Goal: Check status: Check status

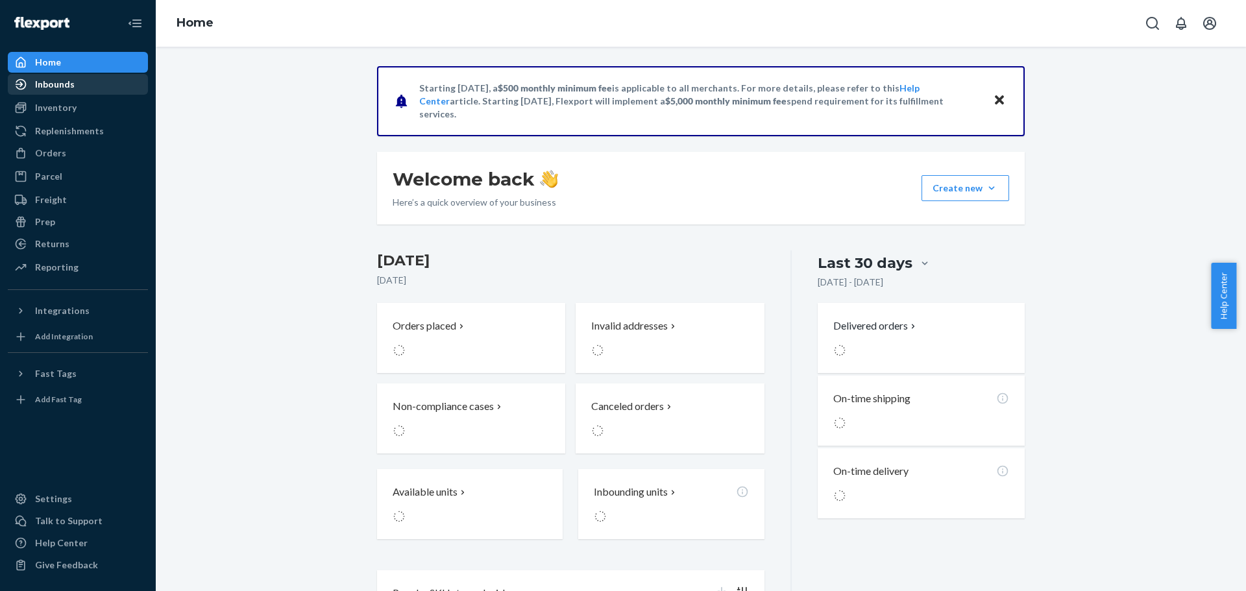
drag, startPoint x: 91, startPoint y: 91, endPoint x: 128, endPoint y: 95, distance: 37.2
click at [90, 91] on div "Inbounds" at bounding box center [78, 84] width 138 height 18
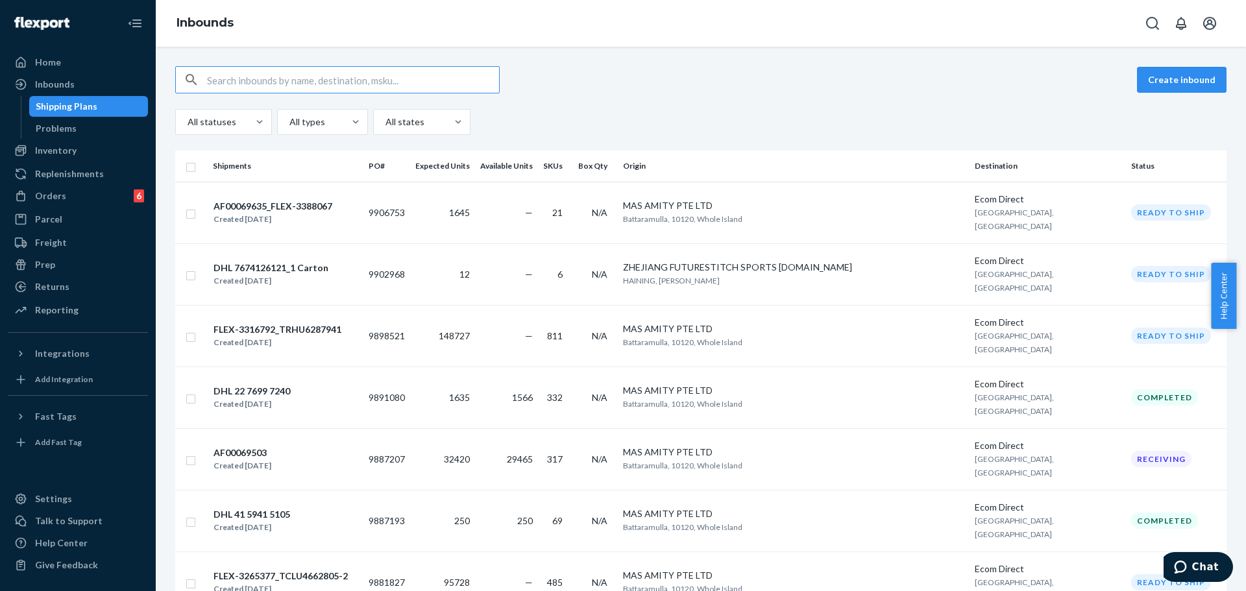
click at [675, 98] on div "Create inbound All statuses All types All states" at bounding box center [700, 100] width 1051 height 69
copy td "9891080"
drag, startPoint x: 448, startPoint y: 350, endPoint x: 404, endPoint y: 350, distance: 44.1
click at [404, 367] on td "9891080" at bounding box center [386, 398] width 47 height 62
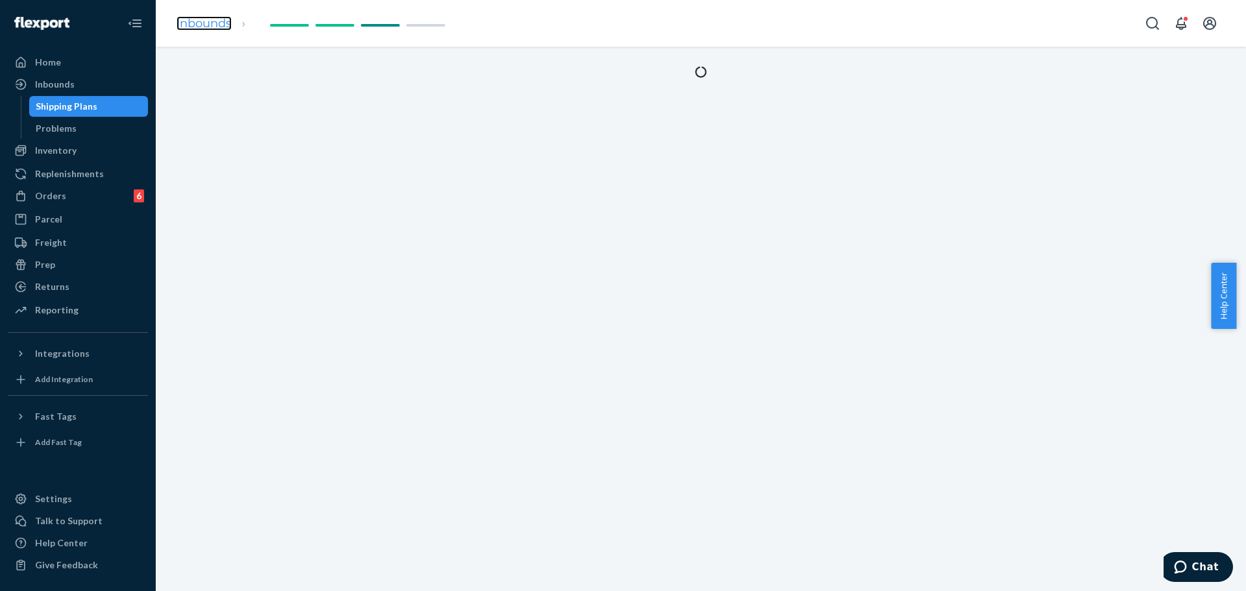
click at [195, 21] on link "Inbounds" at bounding box center [204, 23] width 55 height 14
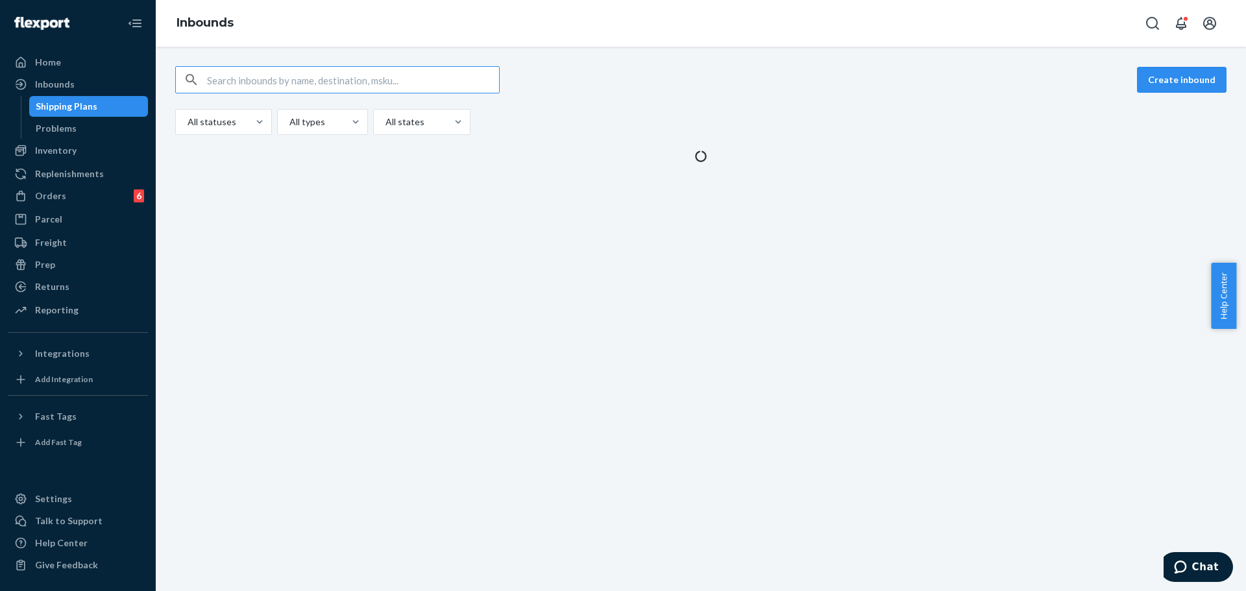
click at [290, 88] on input "text" at bounding box center [353, 80] width 292 height 26
click at [290, 86] on input "text" at bounding box center [353, 80] width 292 height 26
type input "9891080"
click at [372, 79] on input "text" at bounding box center [353, 80] width 292 height 26
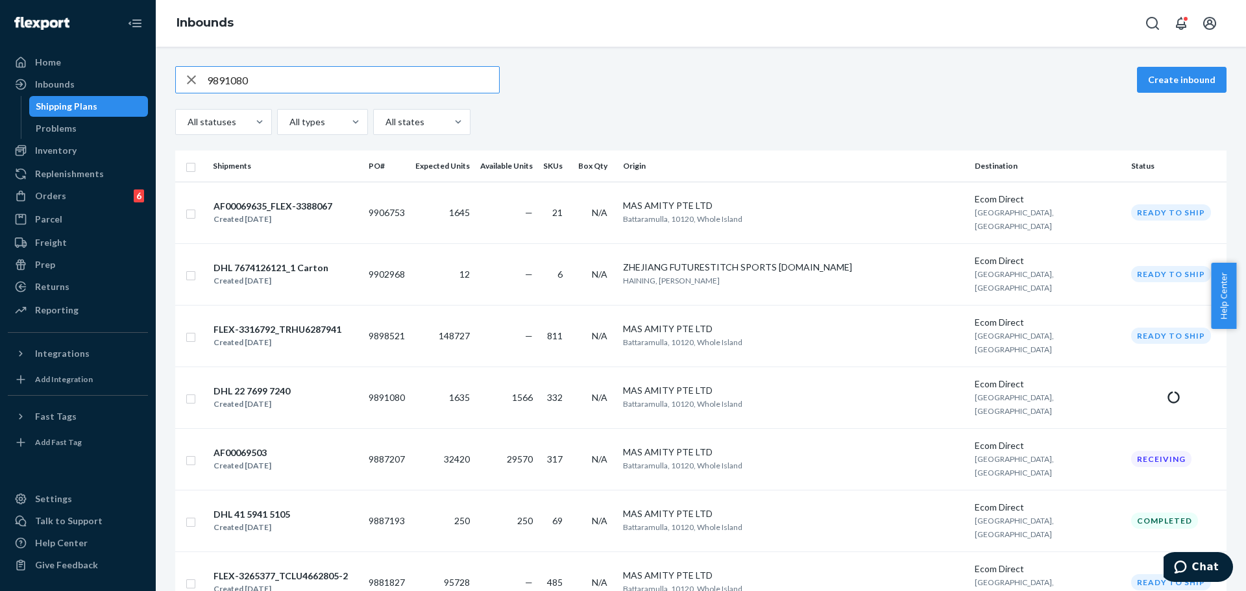
click at [478, 77] on input "9891080" at bounding box center [353, 80] width 292 height 26
type input "9891080"
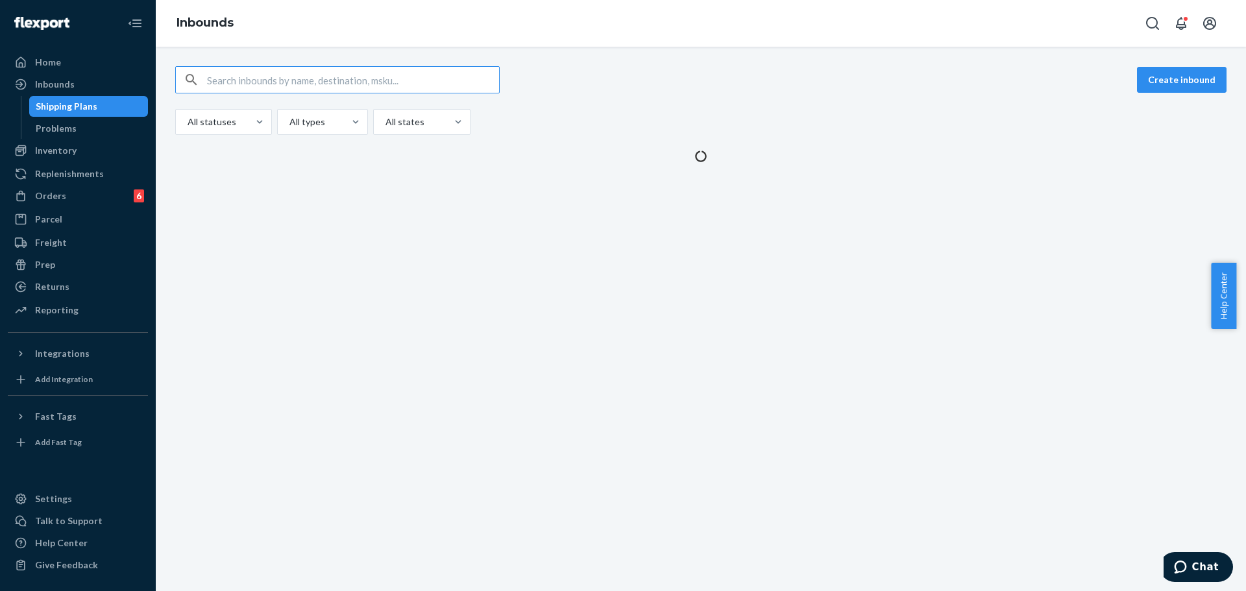
click at [441, 80] on input "text" at bounding box center [353, 80] width 292 height 26
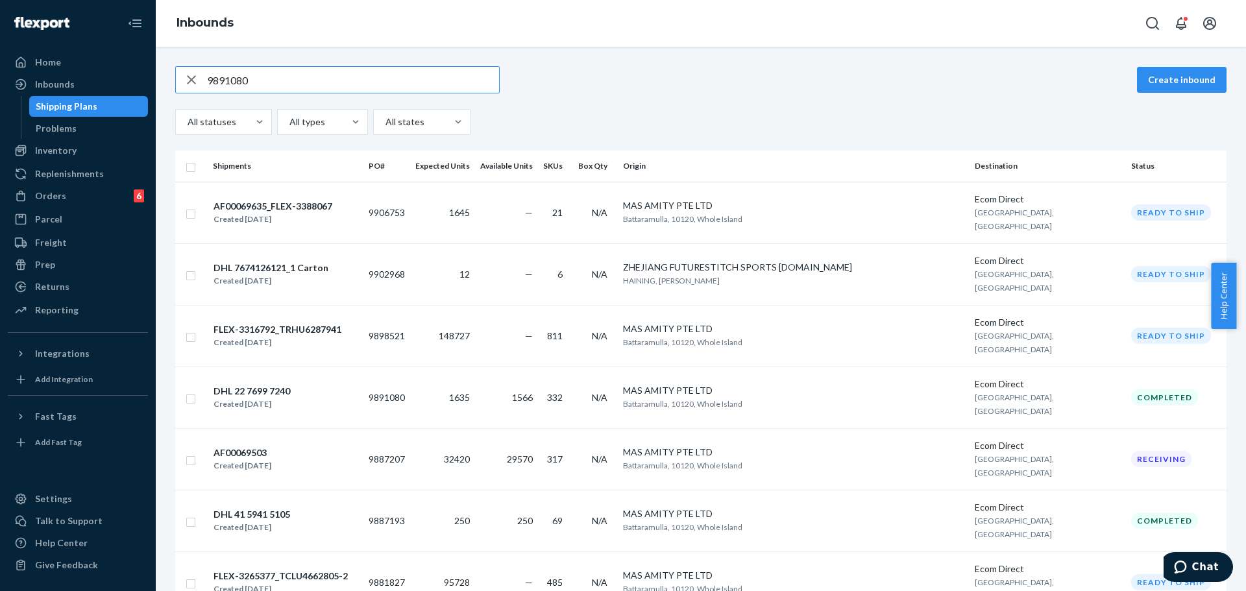
click at [449, 79] on input "9891080" at bounding box center [353, 80] width 292 height 26
type input "9891080"
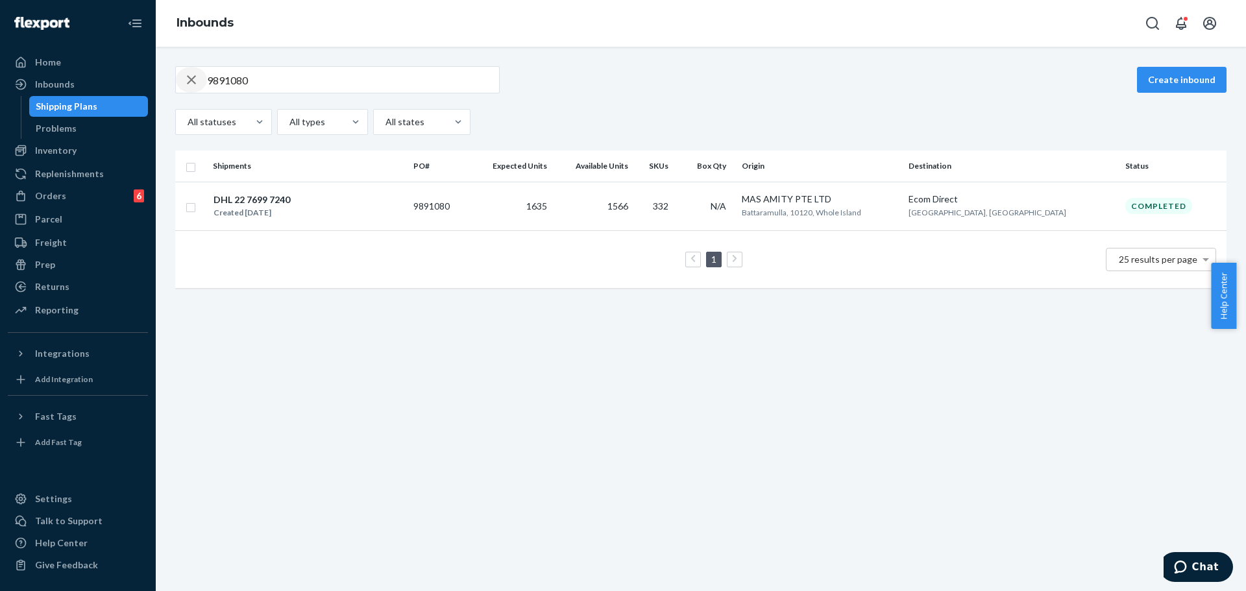
click at [191, 83] on icon "button" at bounding box center [192, 80] width 16 height 26
